Goal: Feedback & Contribution: Leave review/rating

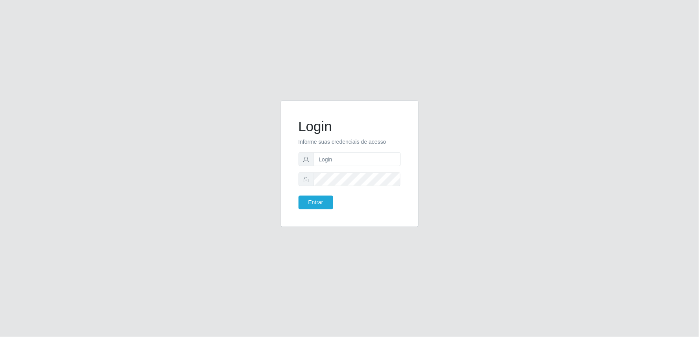
click at [337, 152] on form "Login Informe suas credenciais de acesso Entrar" at bounding box center [349, 163] width 102 height 91
click at [335, 162] on input "text" at bounding box center [357, 160] width 87 height 14
type input "[EMAIL_ADDRESS][DOMAIN_NAME]"
click at [357, 193] on form "Login Informe suas credenciais de acesso [EMAIL_ADDRESS][DOMAIN_NAME] Entrar" at bounding box center [349, 163] width 102 height 91
click at [298, 196] on button "Entrar" at bounding box center [315, 203] width 35 height 14
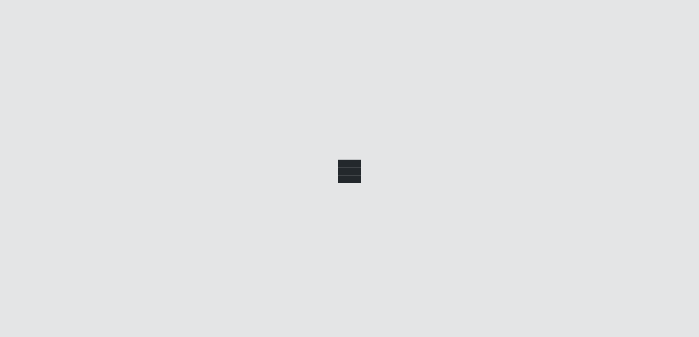
click at [302, 204] on main at bounding box center [389, 170] width 620 height 296
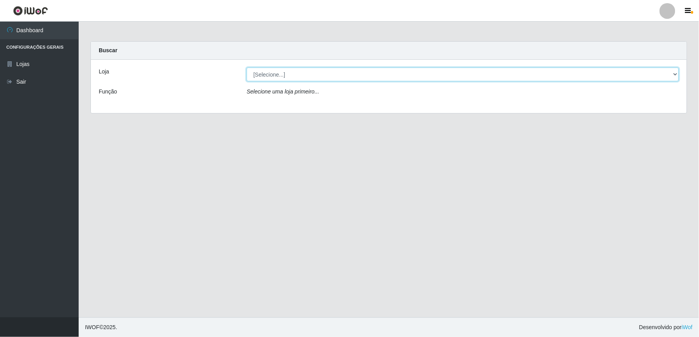
click at [666, 69] on select "[Selecione...] Queiroz Atacadão - Ceará Mirim" at bounding box center [463, 75] width 432 height 14
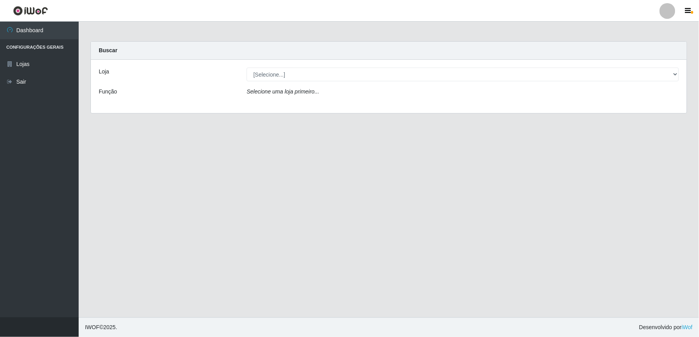
click at [490, 120] on div "Carregando... Buscar Loja [Selecione...] [PERSON_NAME] - [GEOGRAPHIC_DATA] Miri…" at bounding box center [389, 82] width 608 height 82
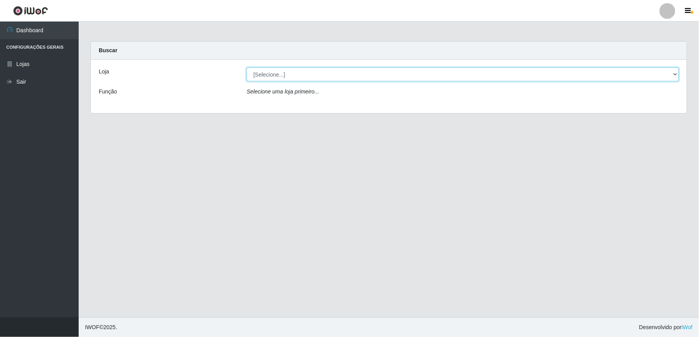
click at [669, 72] on select "[Selecione...] Queiroz Atacadão - Ceará Mirim" at bounding box center [463, 75] width 432 height 14
select select "465"
click at [247, 68] on select "[Selecione...] Queiroz Atacadão - Ceará Mirim" at bounding box center [463, 75] width 432 height 14
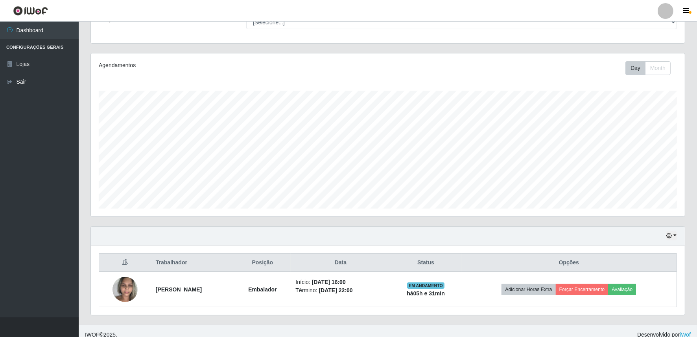
scroll to position [79, 0]
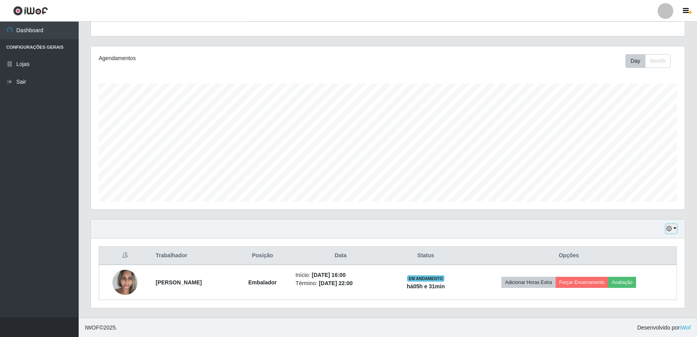
click at [674, 228] on button "button" at bounding box center [671, 229] width 11 height 9
click at [644, 200] on button "1 Semana" at bounding box center [645, 199] width 62 height 17
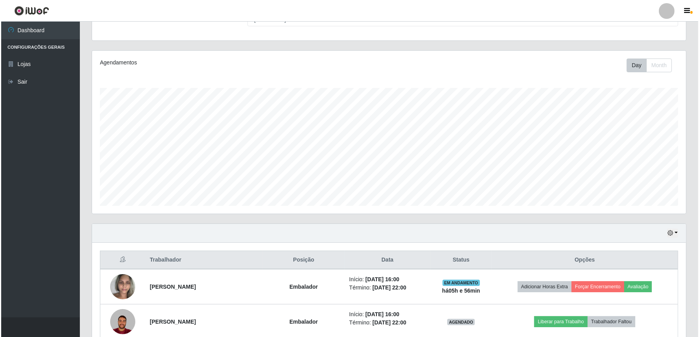
scroll to position [46, 0]
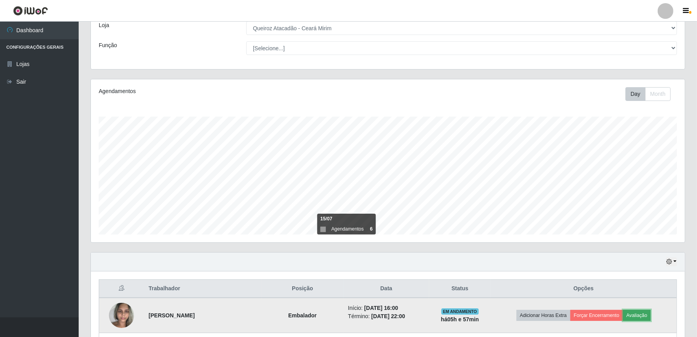
click at [648, 316] on button "Avaliação" at bounding box center [637, 315] width 28 height 11
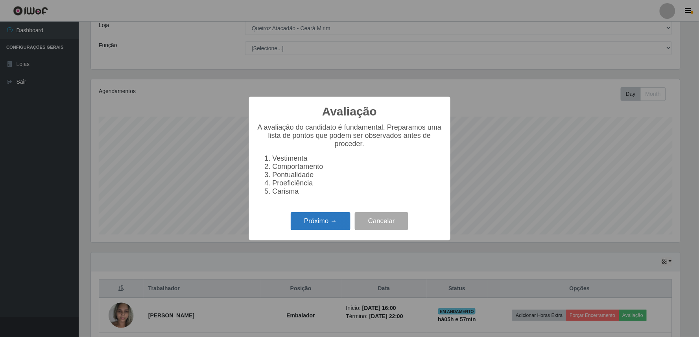
click at [319, 219] on button "Próximo →" at bounding box center [321, 221] width 60 height 18
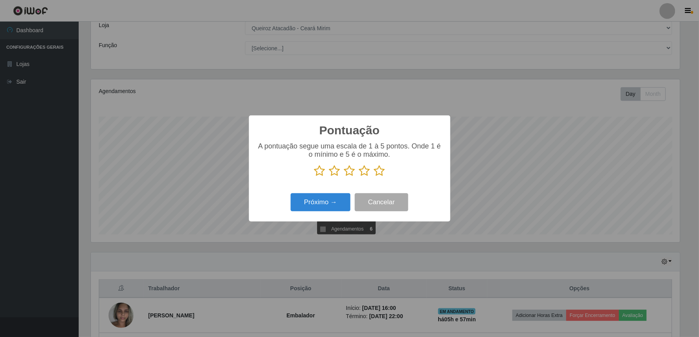
scroll to position [393045, 392619]
click at [348, 175] on icon at bounding box center [349, 171] width 11 height 12
click at [344, 177] on input "radio" at bounding box center [344, 177] width 0 height 0
click at [341, 202] on button "Próximo →" at bounding box center [321, 202] width 60 height 18
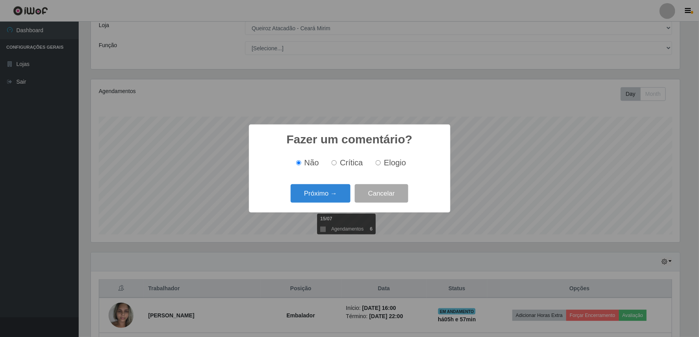
click at [336, 164] on input "Crítica" at bounding box center [333, 162] width 5 height 5
radio input "true"
click at [333, 197] on button "Próximo →" at bounding box center [321, 193] width 60 height 18
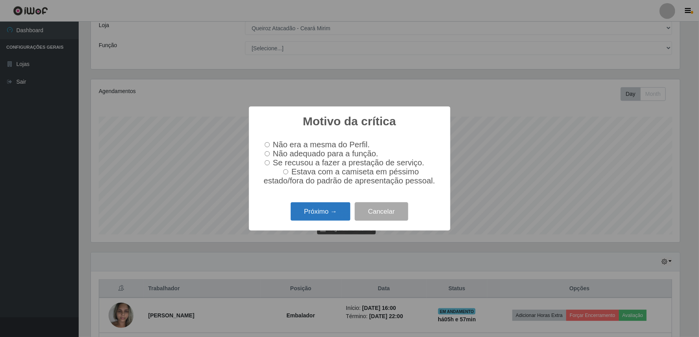
click at [318, 218] on button "Próximo →" at bounding box center [321, 212] width 60 height 18
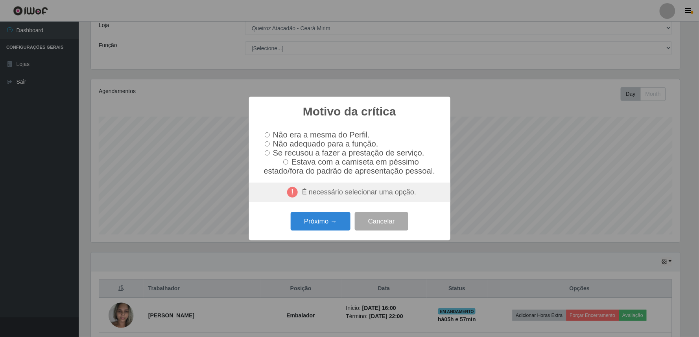
click at [269, 143] on input "Não adequado para a função." at bounding box center [267, 144] width 5 height 5
radio input "true"
click at [341, 231] on button "Próximo →" at bounding box center [321, 221] width 60 height 18
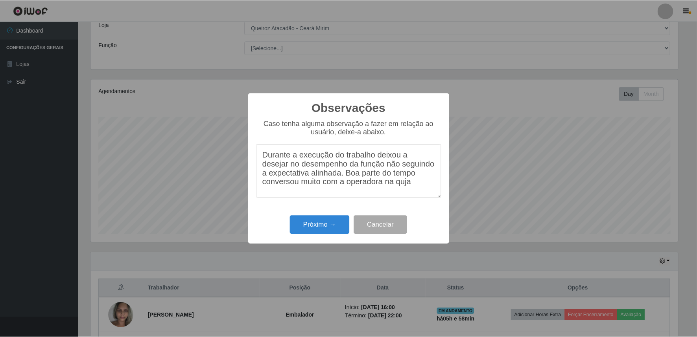
scroll to position [8, 0]
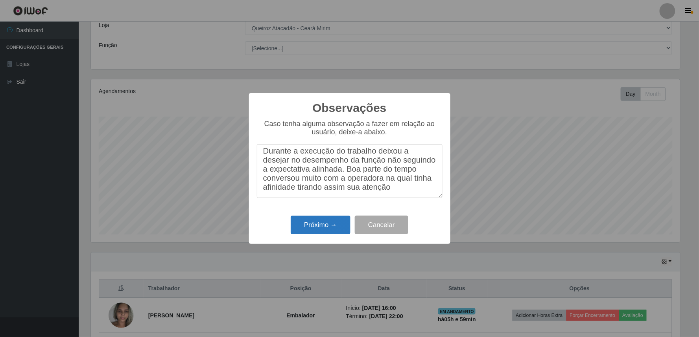
type textarea "Durante a execução do trabalho deixou a desejar no desempenho da função não seg…"
click at [327, 221] on button "Próximo →" at bounding box center [321, 225] width 60 height 18
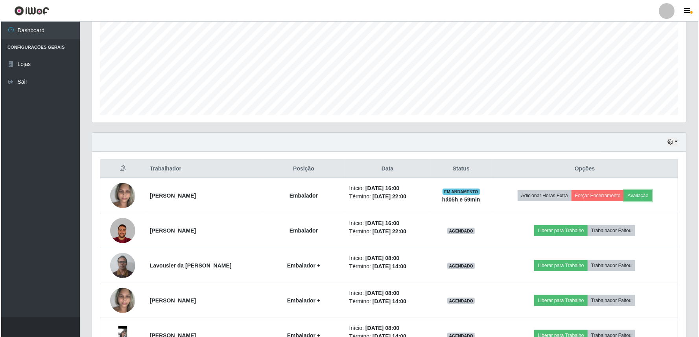
scroll to position [280, 0]
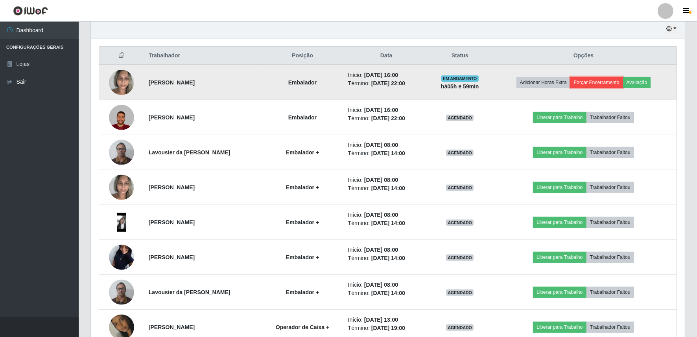
click at [612, 84] on button "Forçar Encerramento" at bounding box center [596, 82] width 53 height 11
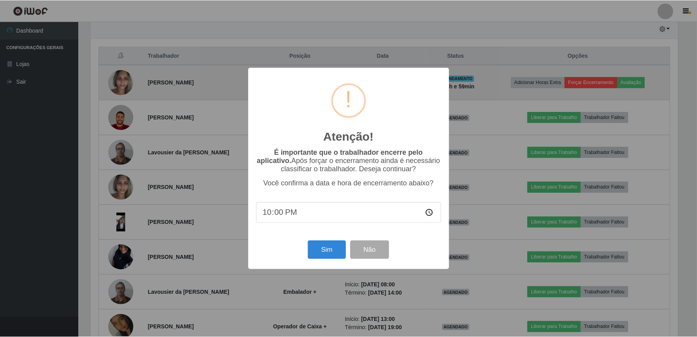
scroll to position [163, 589]
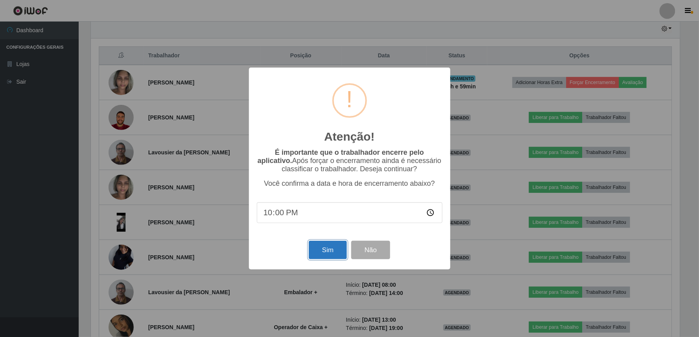
click at [335, 248] on button "Sim" at bounding box center [328, 250] width 38 height 18
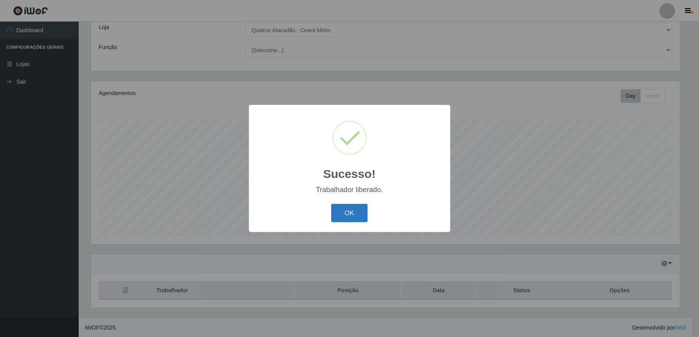
click at [363, 206] on button "OK" at bounding box center [349, 213] width 37 height 18
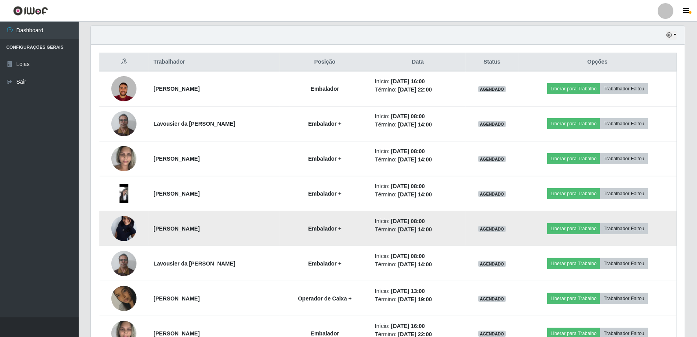
scroll to position [219, 0]
